Goal: Information Seeking & Learning: Find specific fact

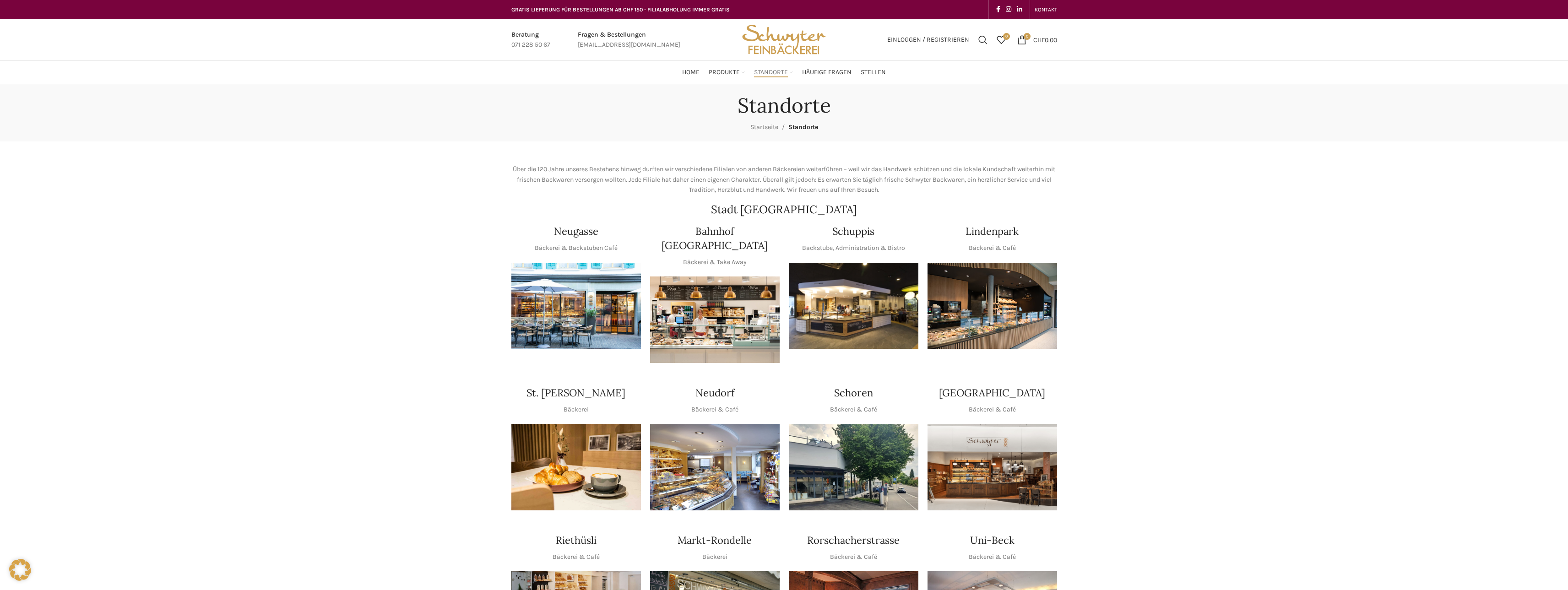
click at [861, 307] on img "1 / 1" at bounding box center [853, 306] width 130 height 86
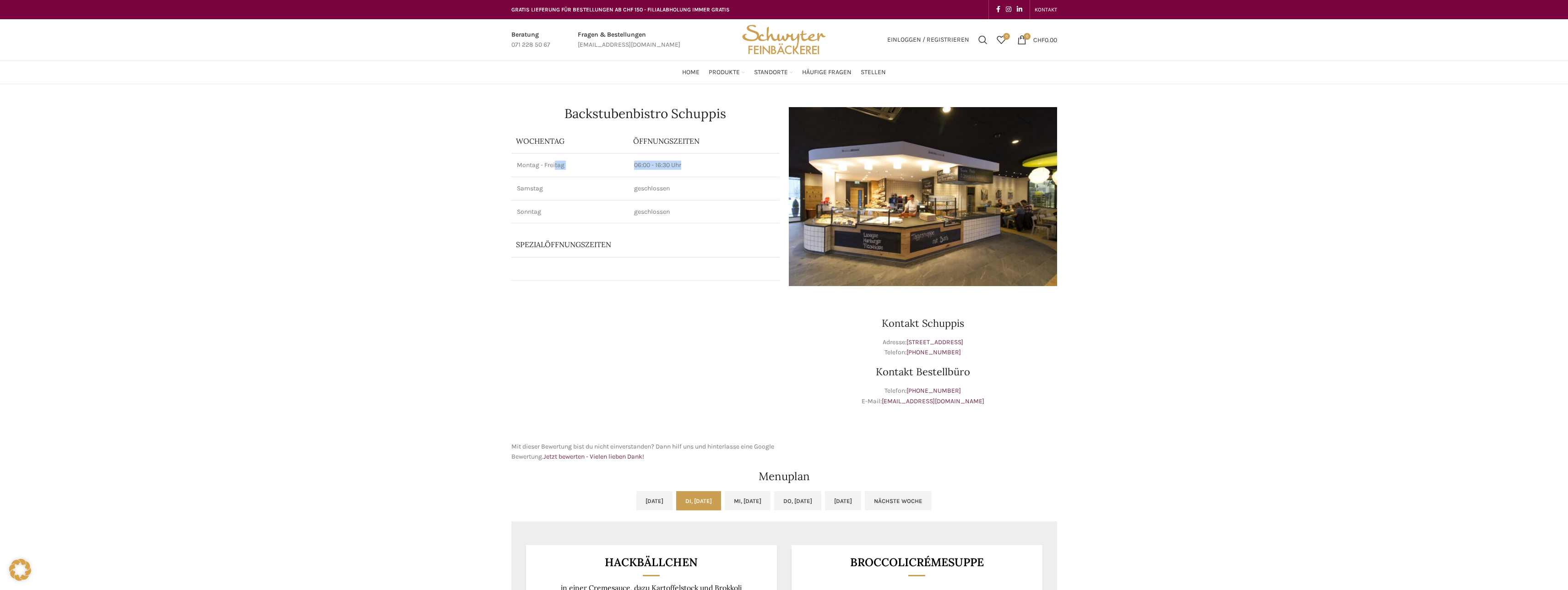
drag, startPoint x: 555, startPoint y: 166, endPoint x: 704, endPoint y: 164, distance: 149.0
click at [704, 164] on tr "Montag - Freitag 06:00 - 16:30 Uhr" at bounding box center [645, 165] width 268 height 23
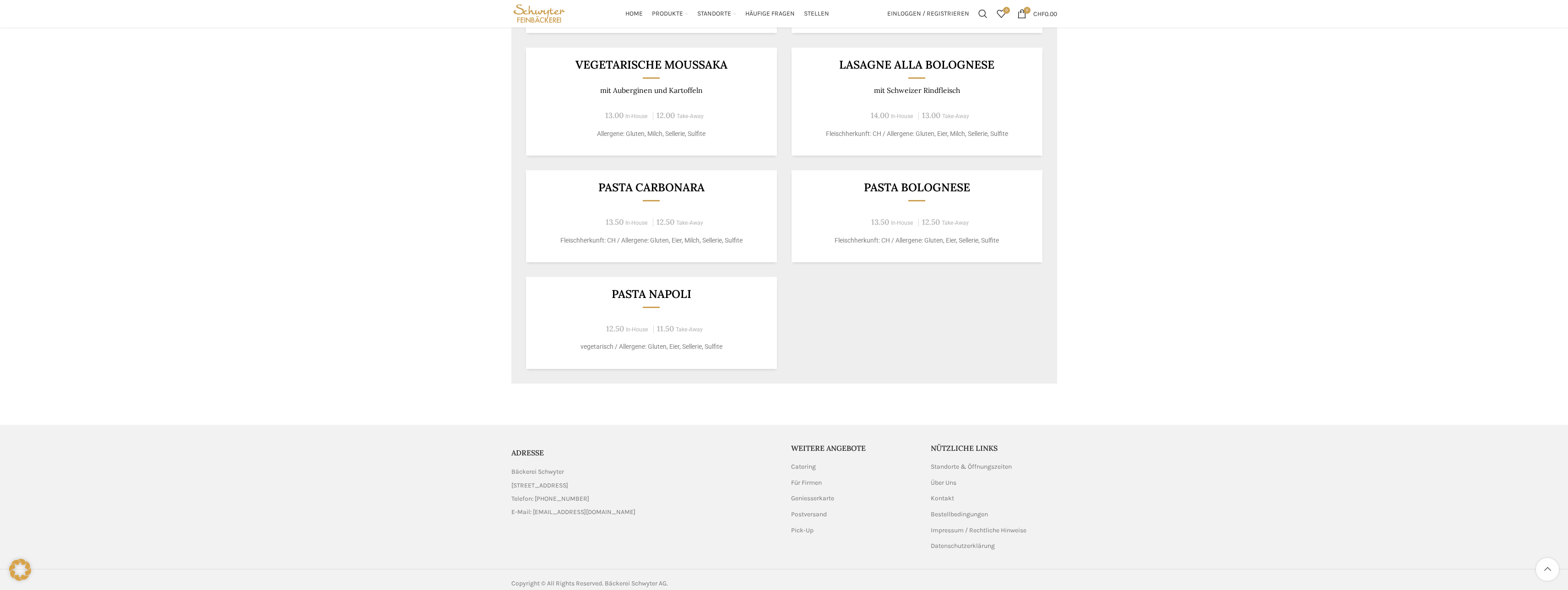
scroll to position [751, 0]
